Goal: Task Accomplishment & Management: Use online tool/utility

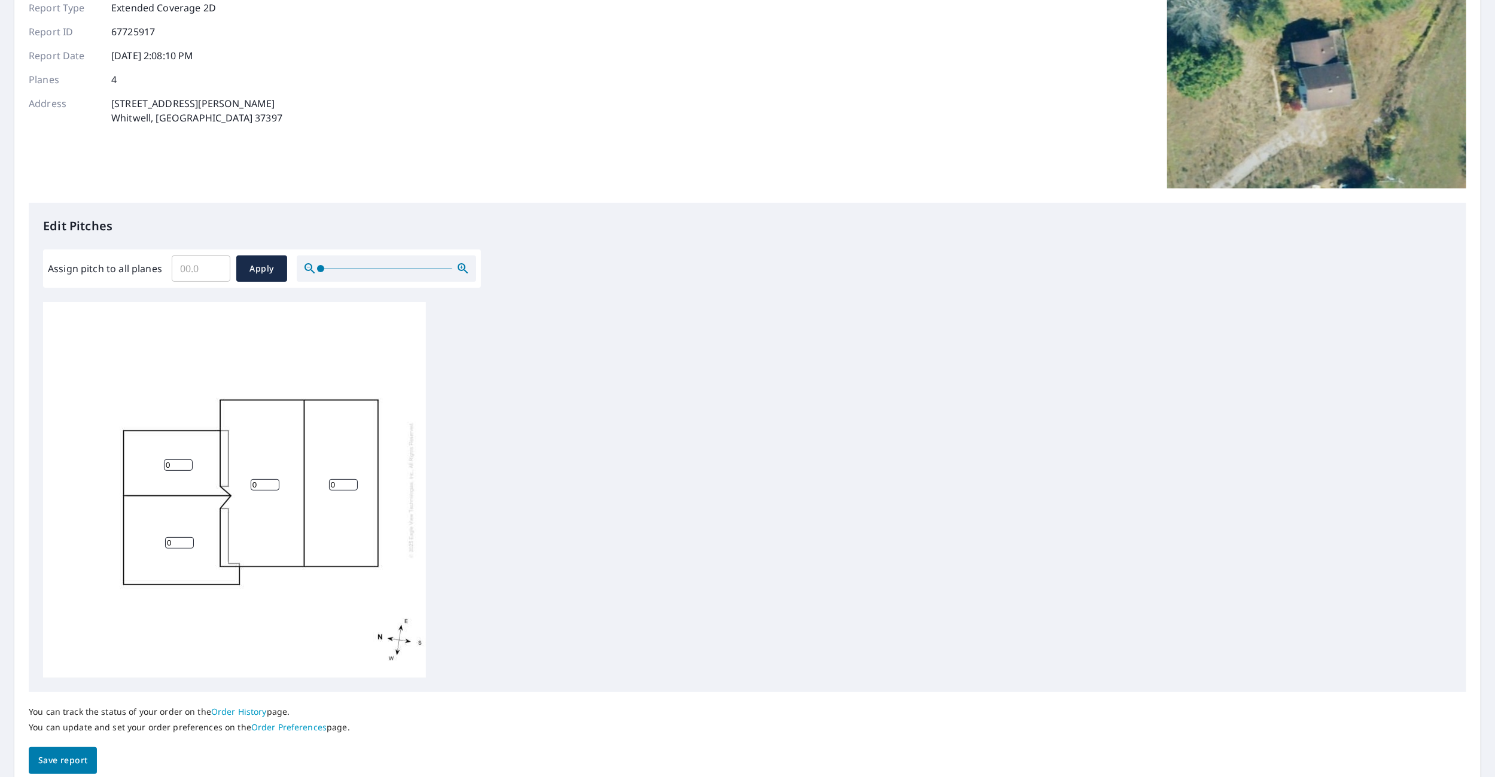
scroll to position [160, 0]
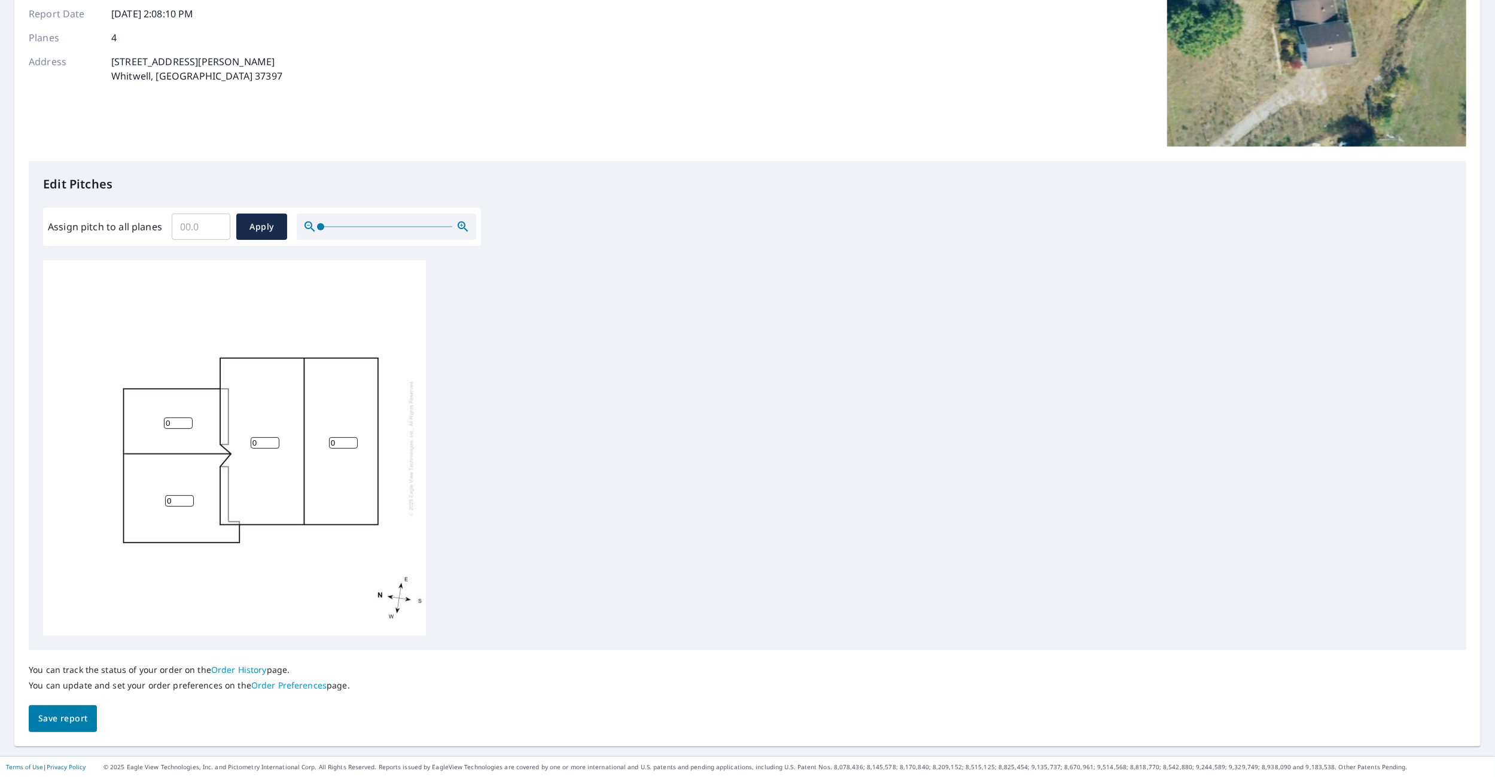
click at [525, 373] on div "0 0 0 0" at bounding box center [747, 448] width 1409 height 376
click at [195, 225] on input "Assign pitch to all planes" at bounding box center [201, 226] width 59 height 33
type input "4"
click at [249, 228] on span "Apply" at bounding box center [262, 227] width 32 height 15
type input "4"
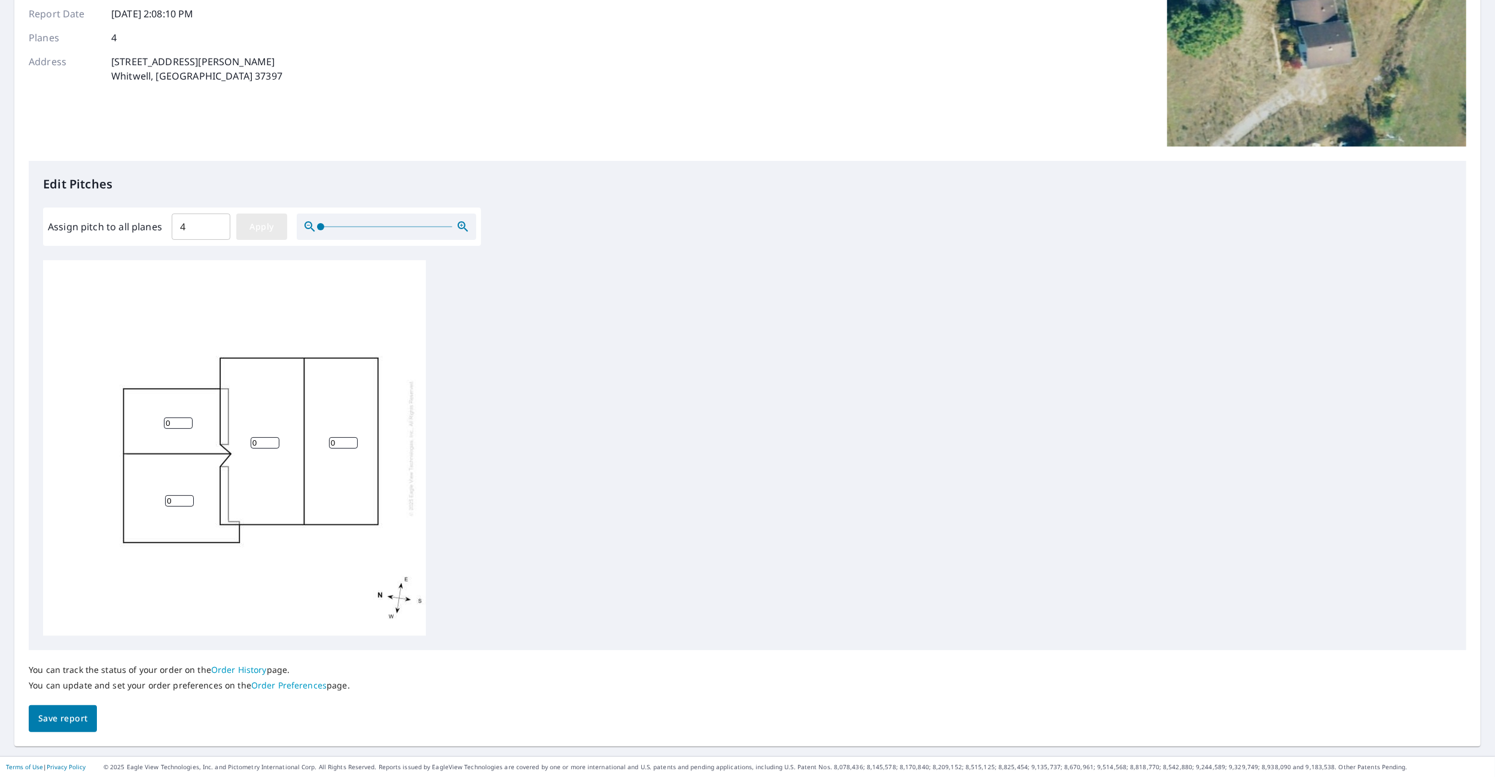
type input "4"
drag, startPoint x: 198, startPoint y: 229, endPoint x: 144, endPoint y: 237, distance: 55.1
click at [144, 237] on div "Assign pitch to all planes 4 ​ Apply" at bounding box center [262, 227] width 428 height 26
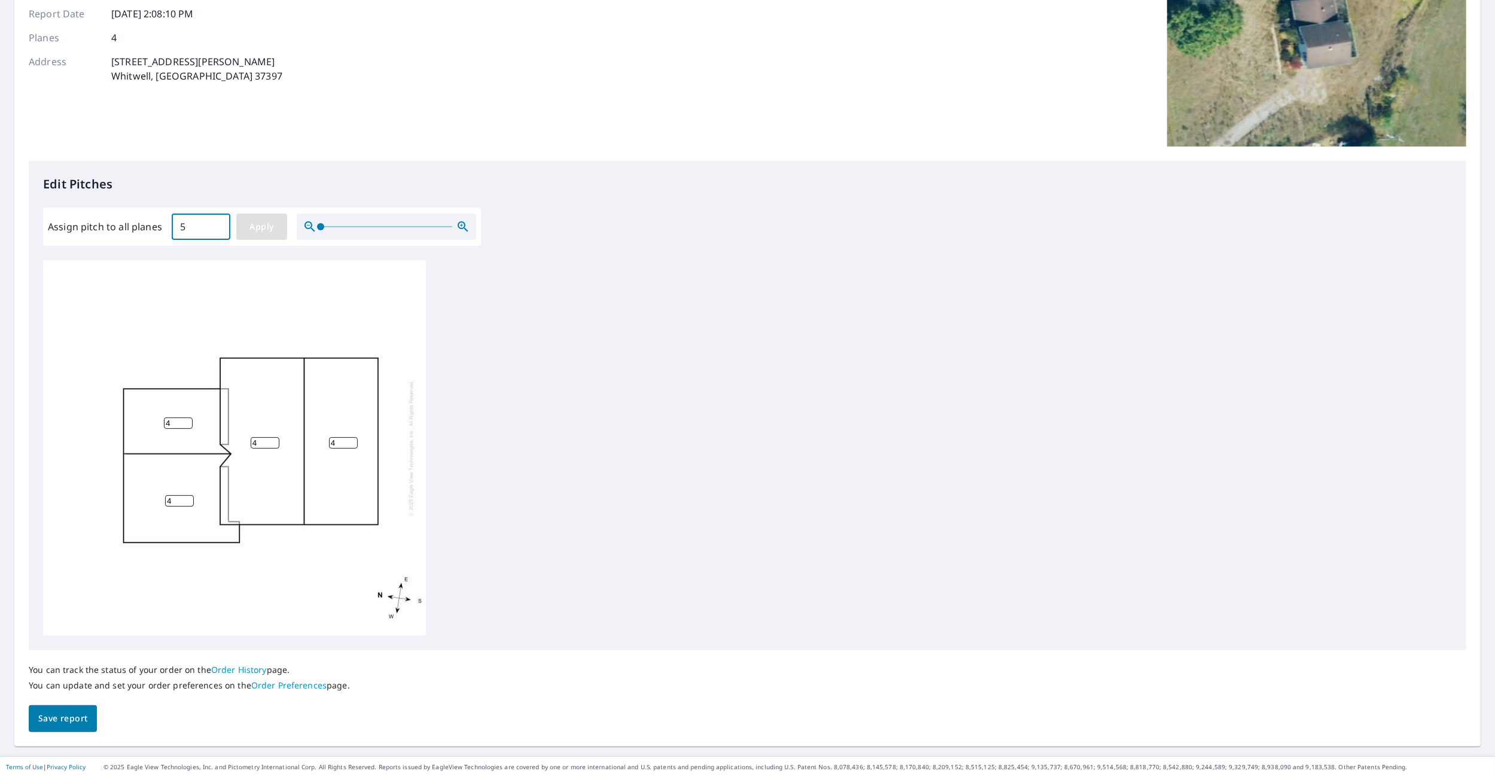
type input "5"
click at [257, 224] on span "Apply" at bounding box center [262, 227] width 32 height 15
type input "5"
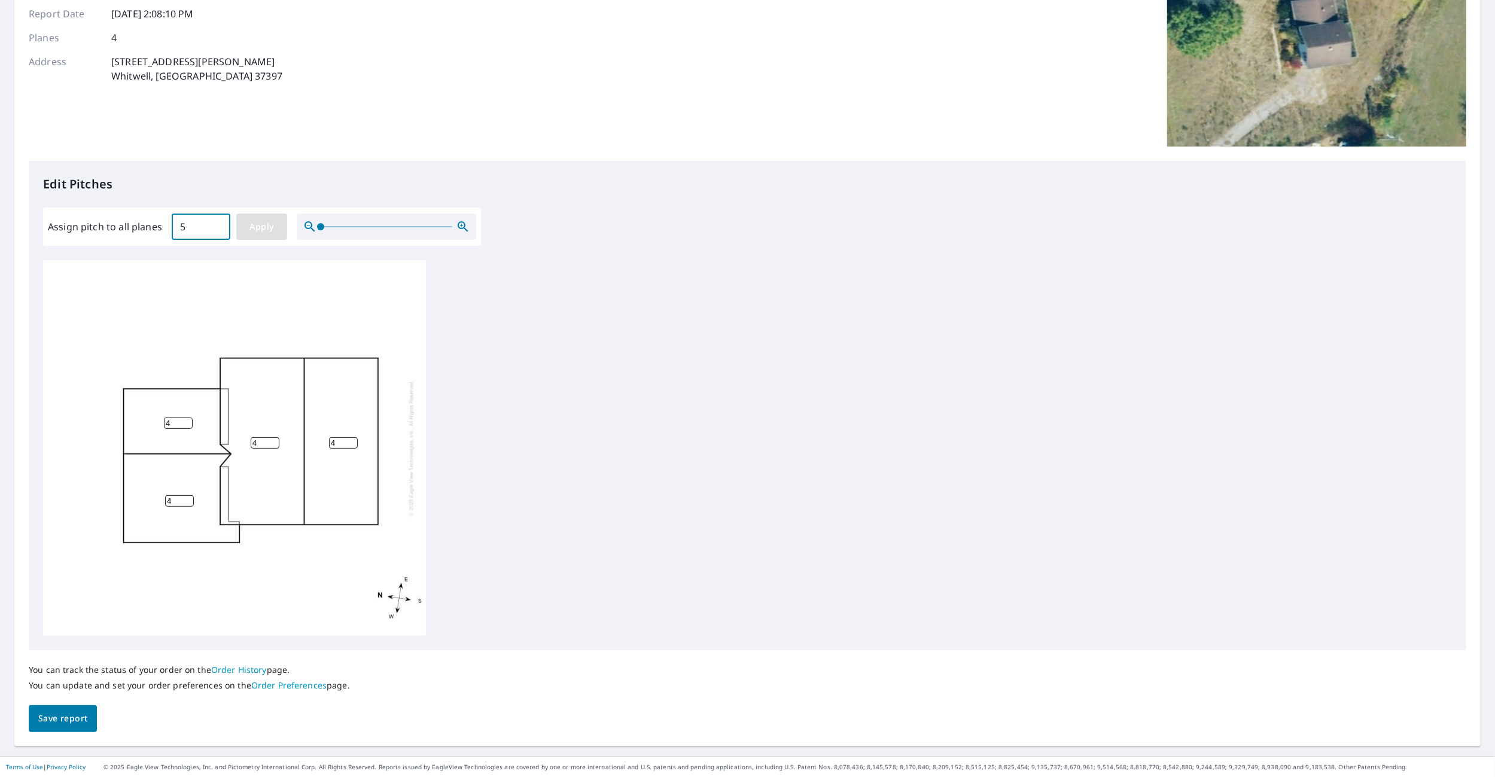
type input "5"
click at [53, 715] on span "Save report" at bounding box center [62, 718] width 49 height 15
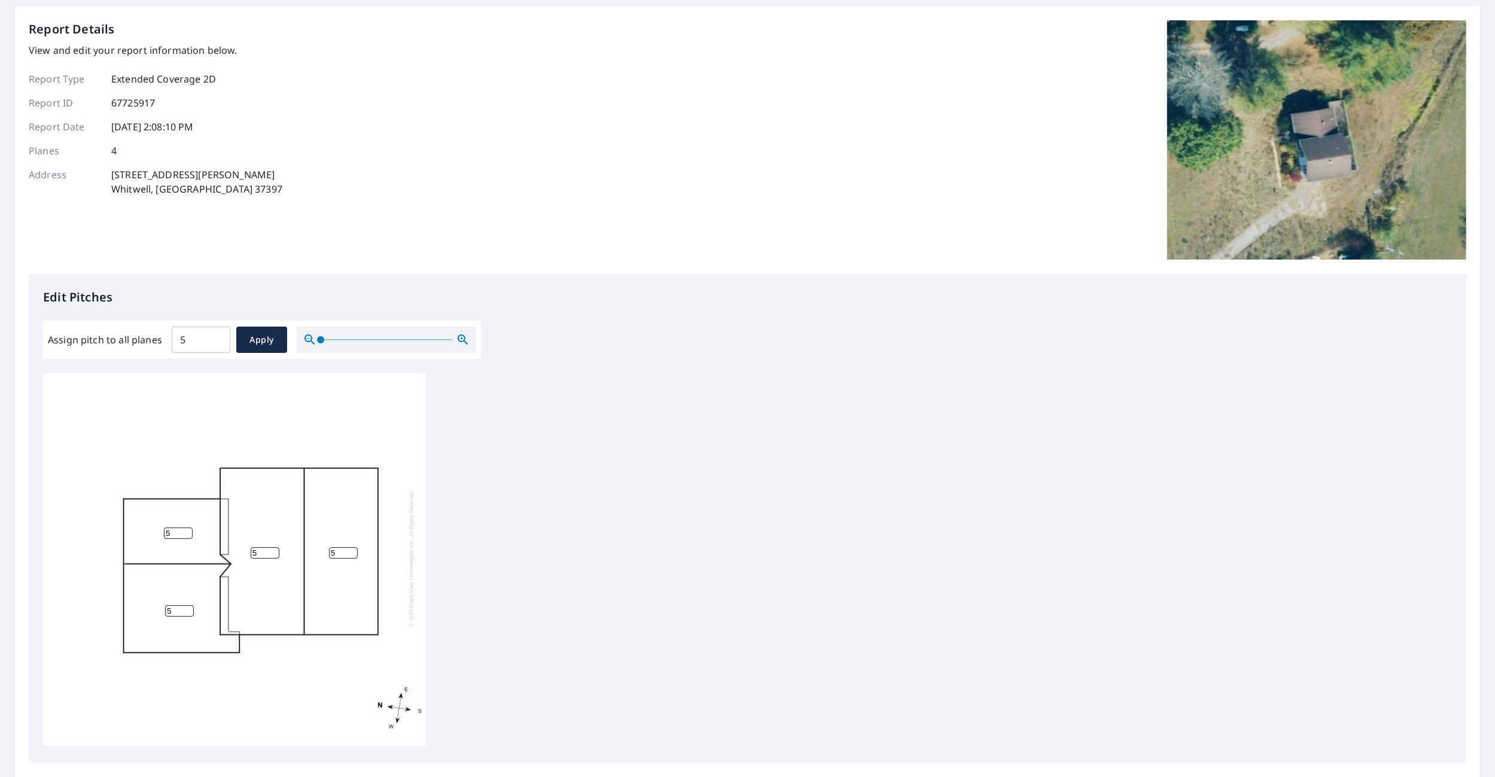
scroll to position [160, 0]
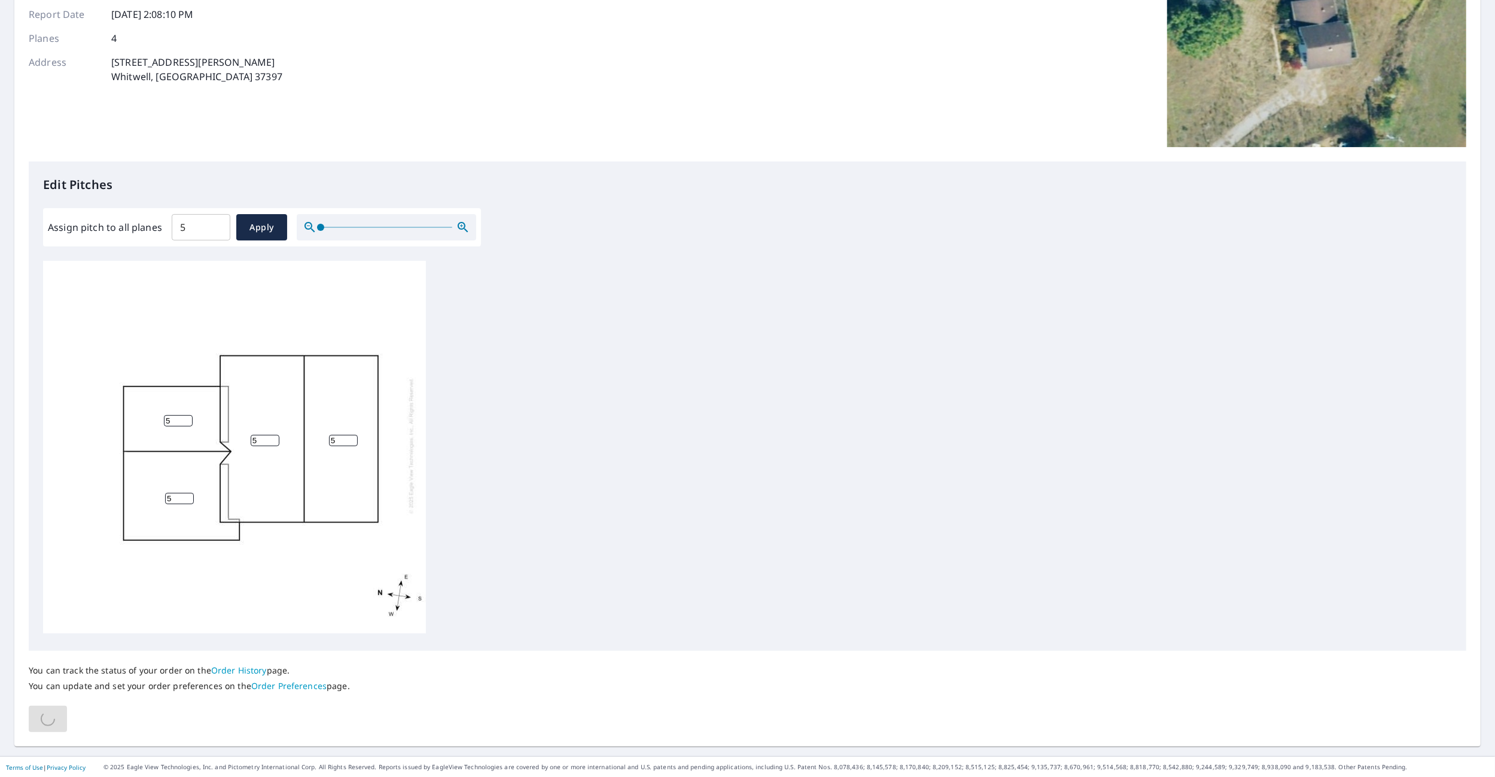
click at [228, 669] on link "Order History" at bounding box center [239, 670] width 56 height 11
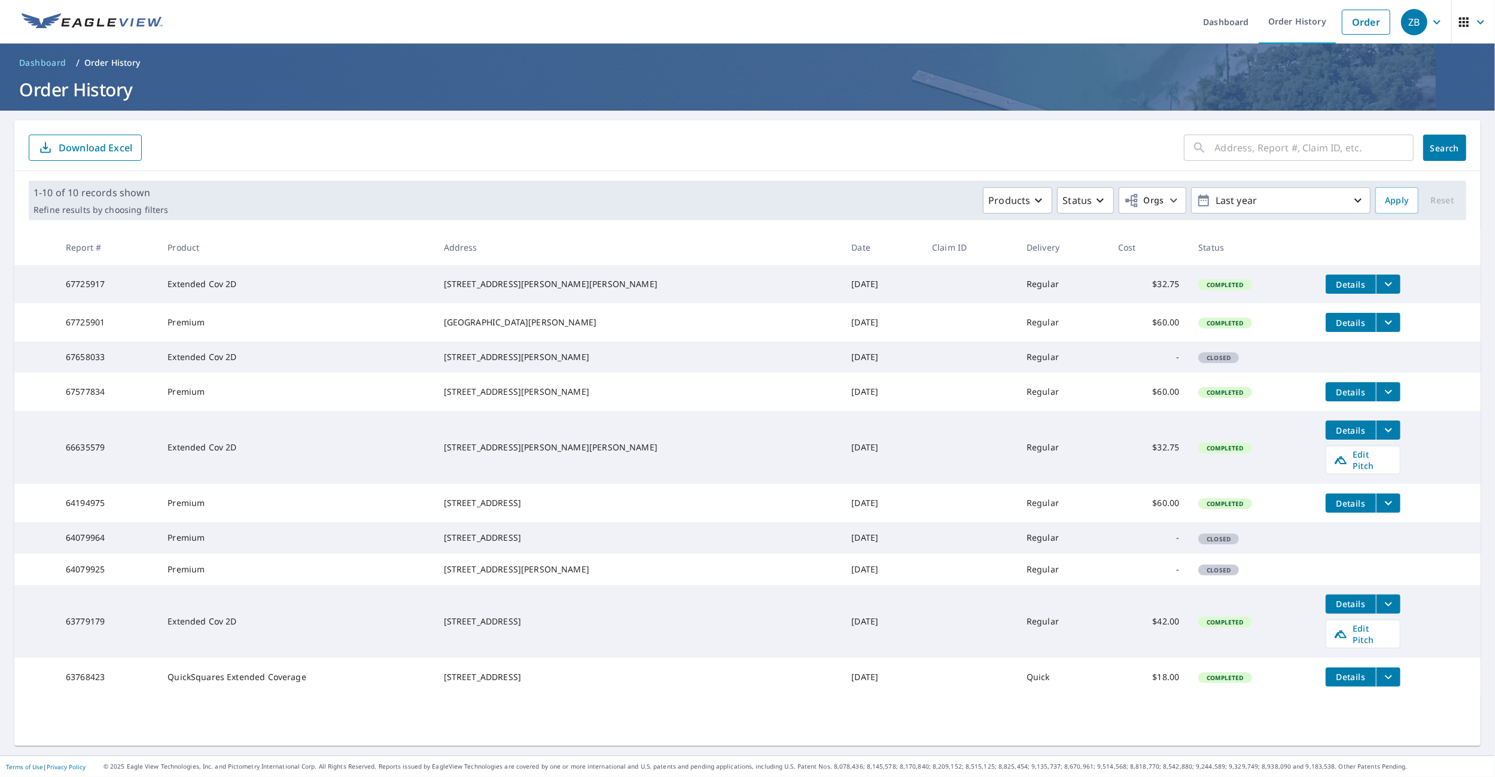
click at [1376, 284] on button "filesDropdownBtn-67725917" at bounding box center [1388, 284] width 25 height 19
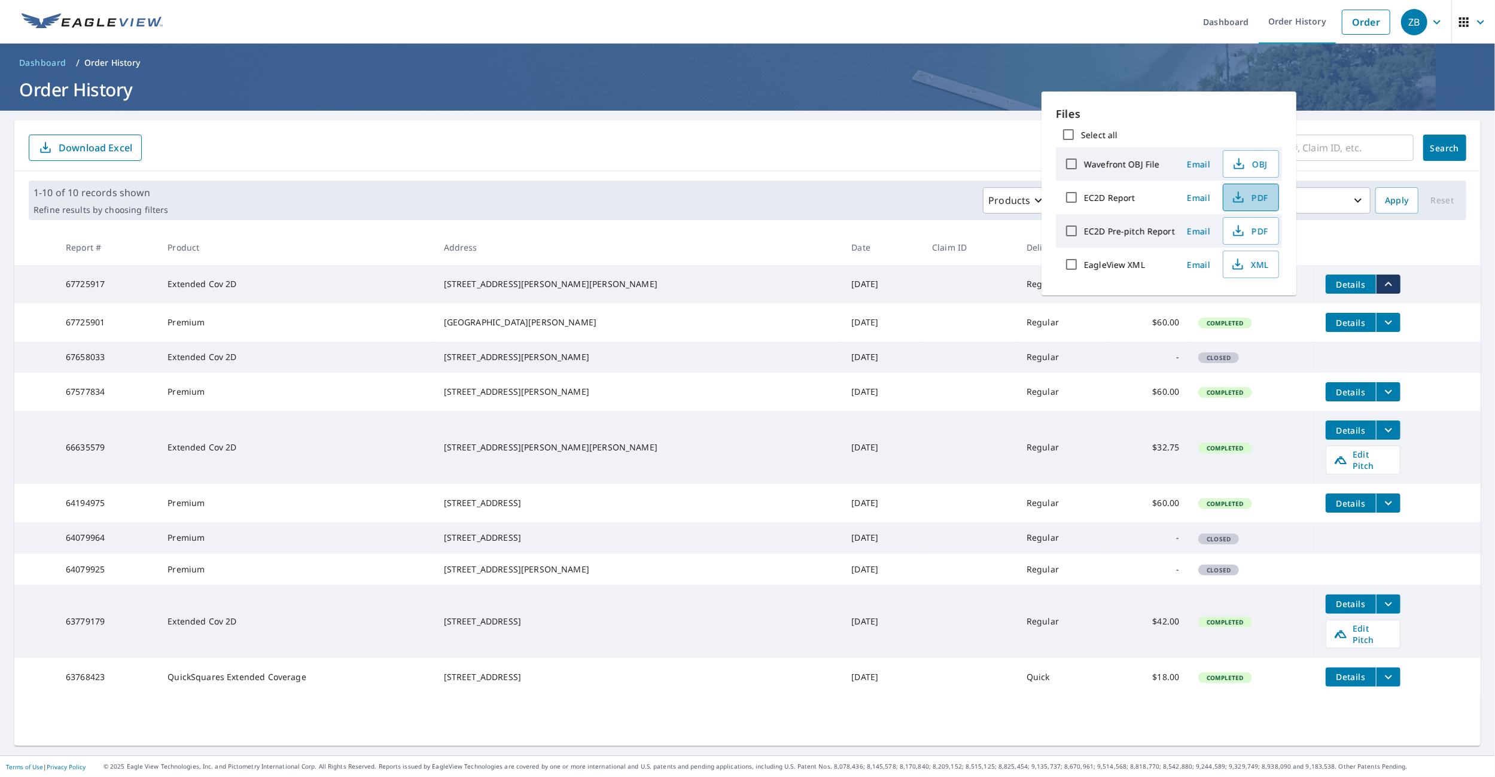
click at [1258, 195] on span "PDF" at bounding box center [1249, 197] width 38 height 14
